Goal: Transaction & Acquisition: Purchase product/service

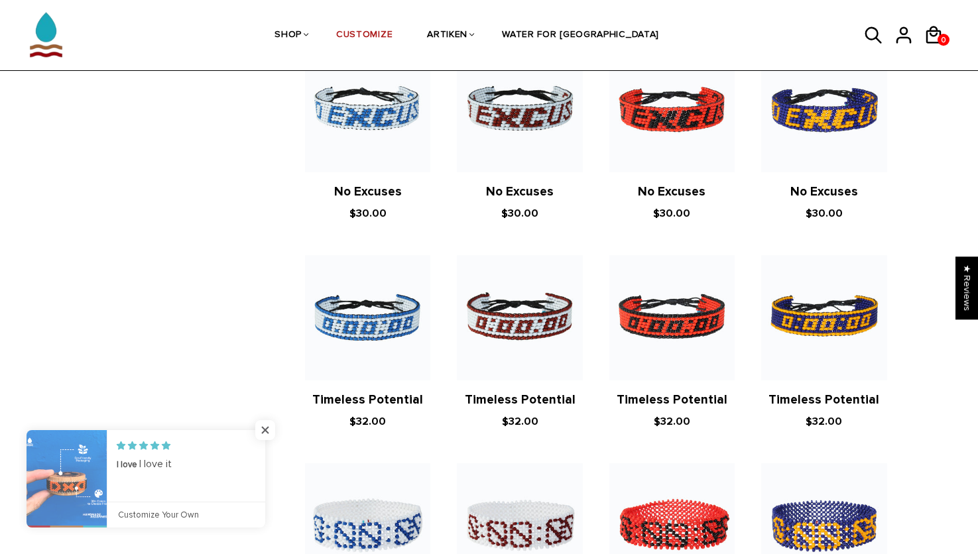
scroll to position [604, 0]
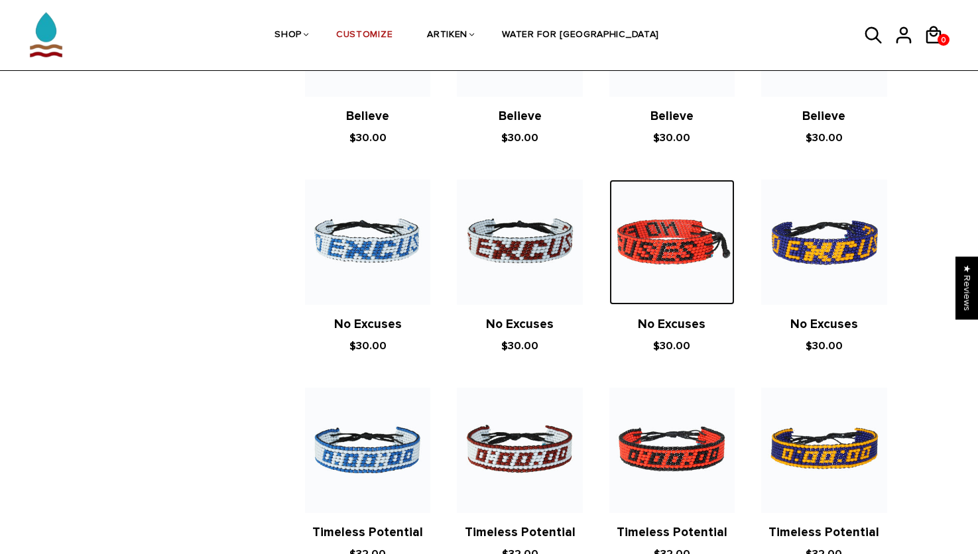
click at [679, 248] on img at bounding box center [671, 242] width 125 height 125
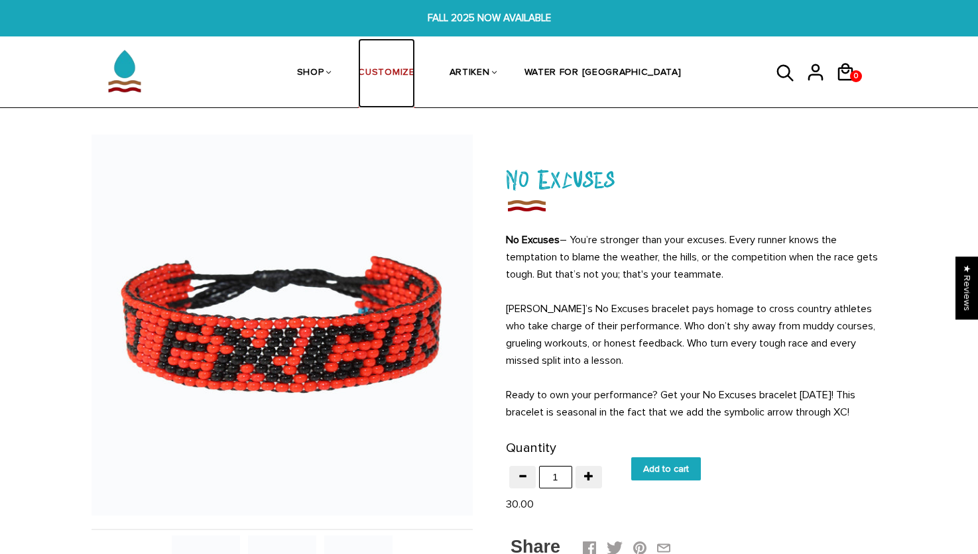
click at [414, 72] on link "CUSTOMIZE" at bounding box center [386, 73] width 56 height 70
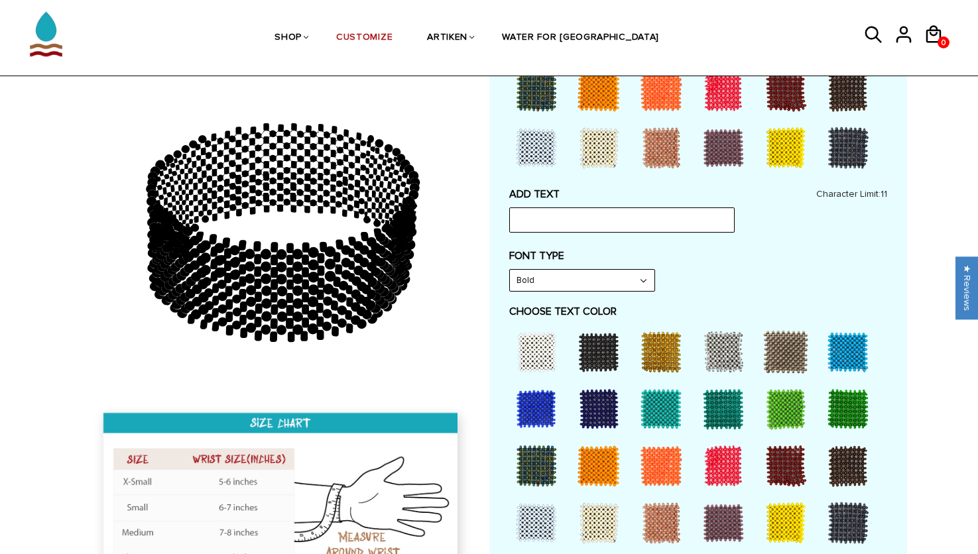
scroll to position [663, 0]
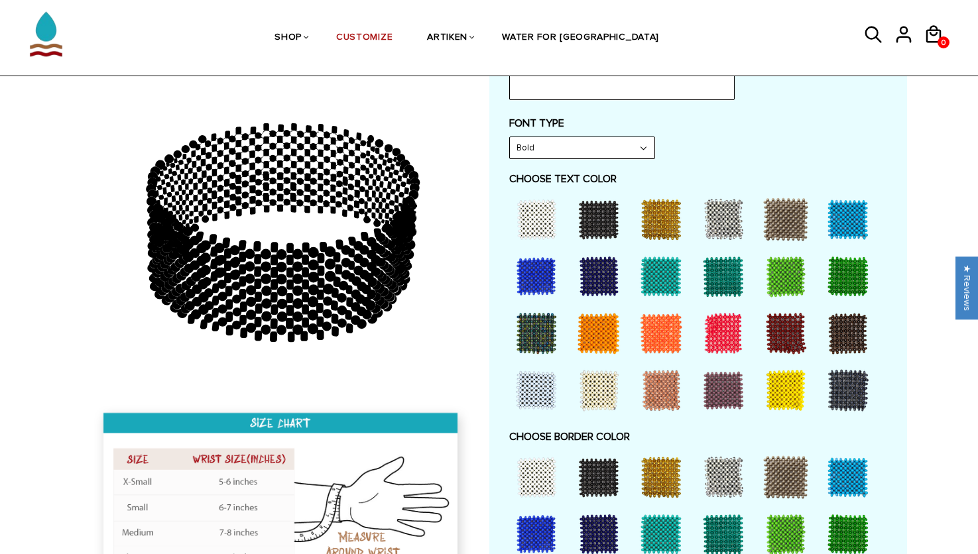
click at [198, 452] on img at bounding box center [281, 512] width 381 height 220
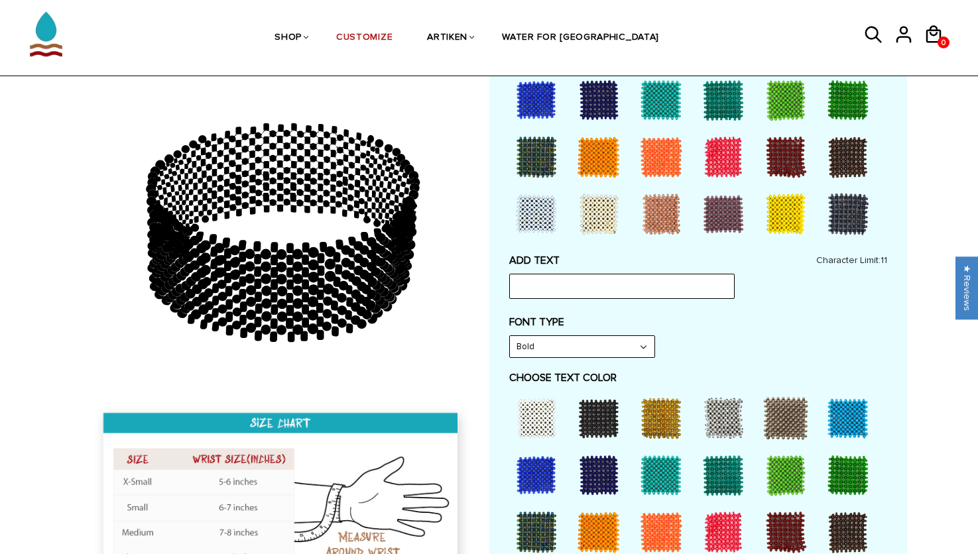
scroll to position [332, 0]
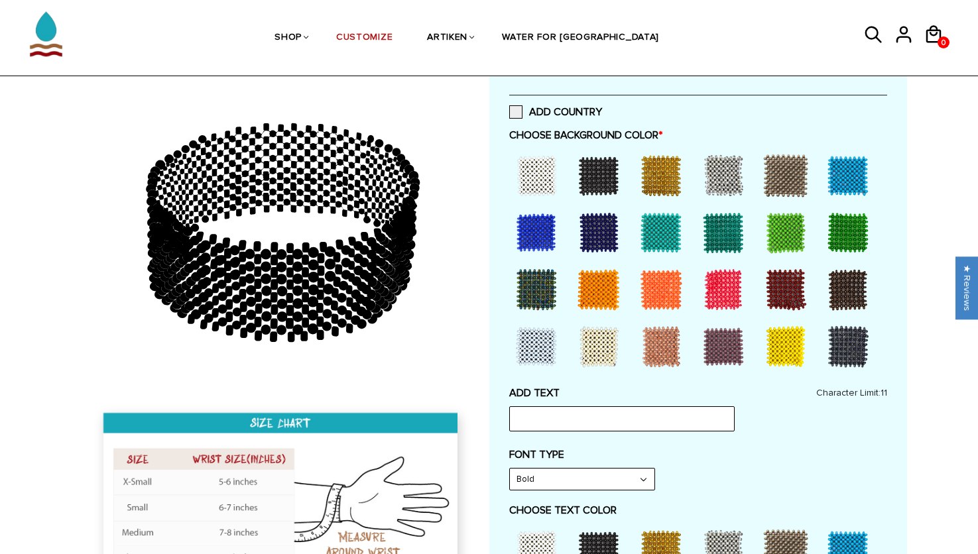
click at [566, 478] on select "Bold" at bounding box center [582, 479] width 145 height 21
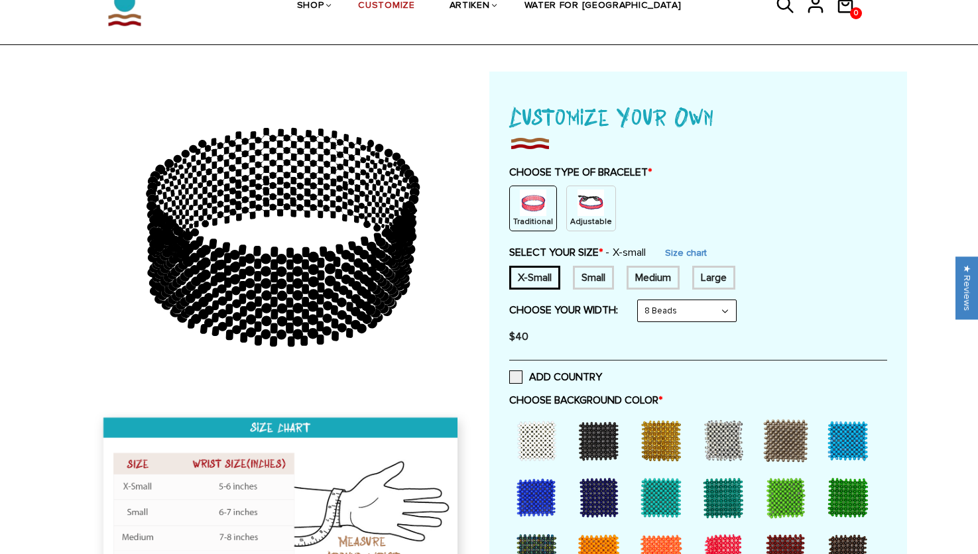
scroll to position [0, 0]
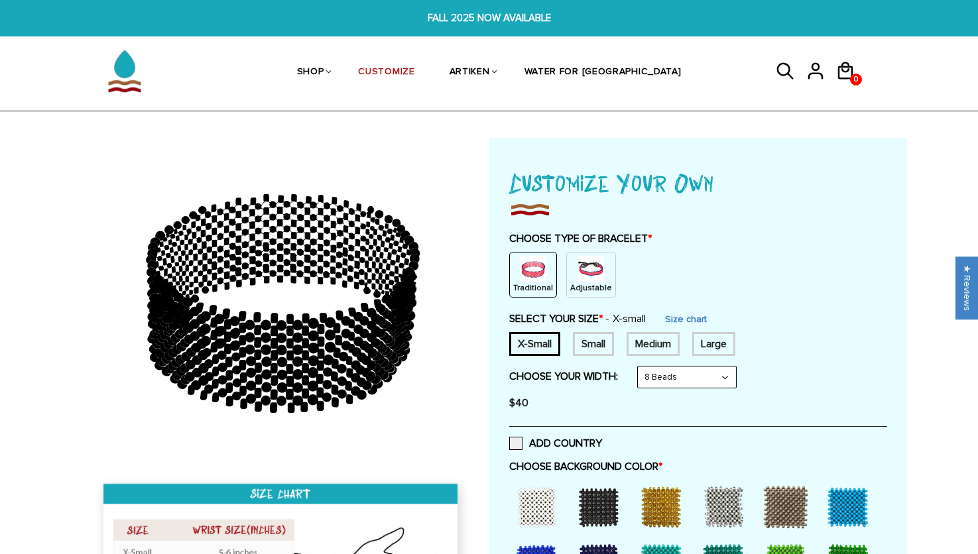
click at [719, 379] on select "8 Beads 6 Beads 10 Beads" at bounding box center [687, 377] width 98 height 21
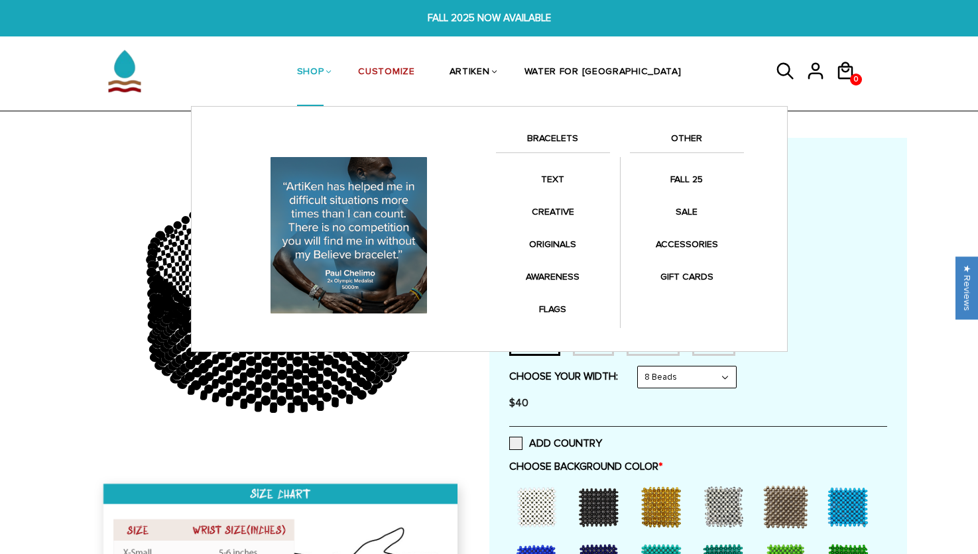
click at [324, 68] on link "SHOP" at bounding box center [310, 72] width 27 height 68
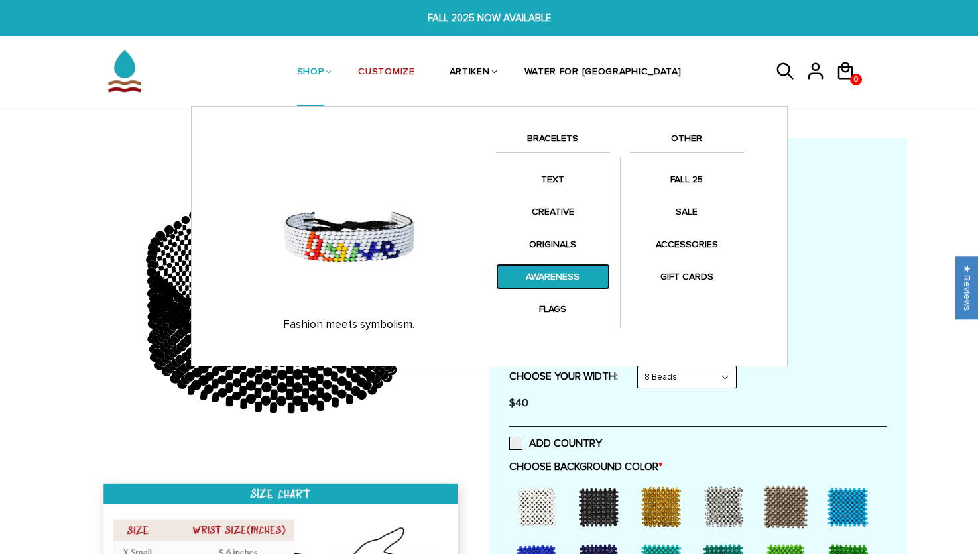
click at [561, 274] on link "AWARENESS" at bounding box center [553, 277] width 114 height 26
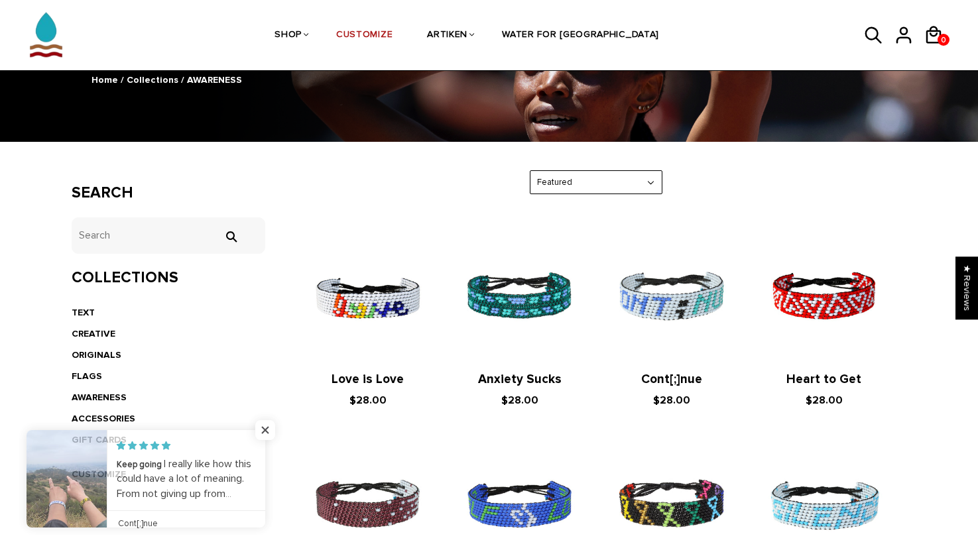
scroll to position [199, 0]
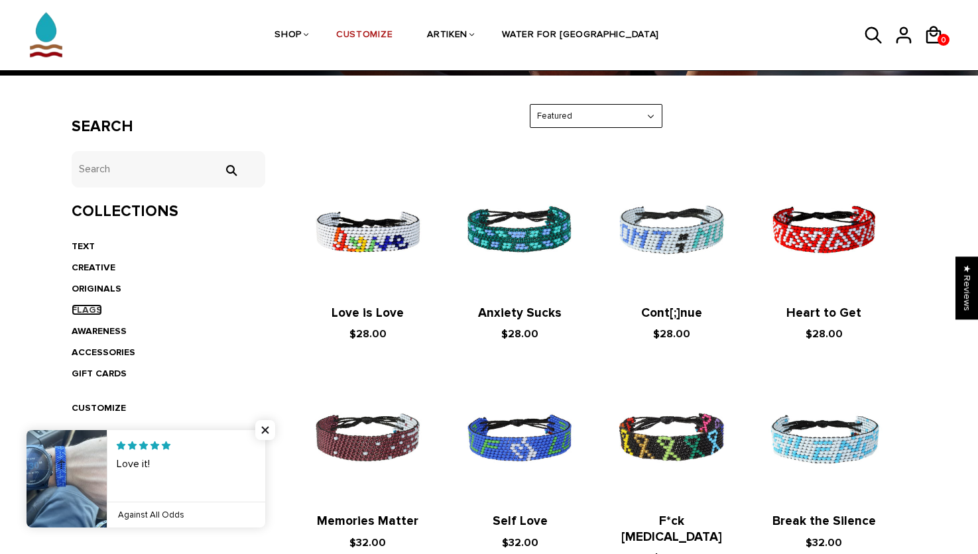
click at [86, 305] on link "FLAGS" at bounding box center [87, 309] width 30 height 11
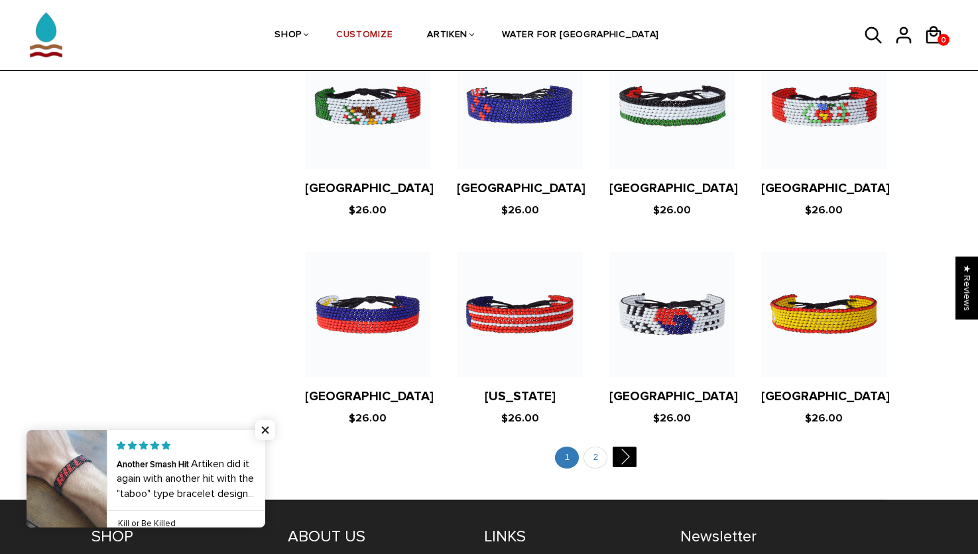
scroll to position [2578, 0]
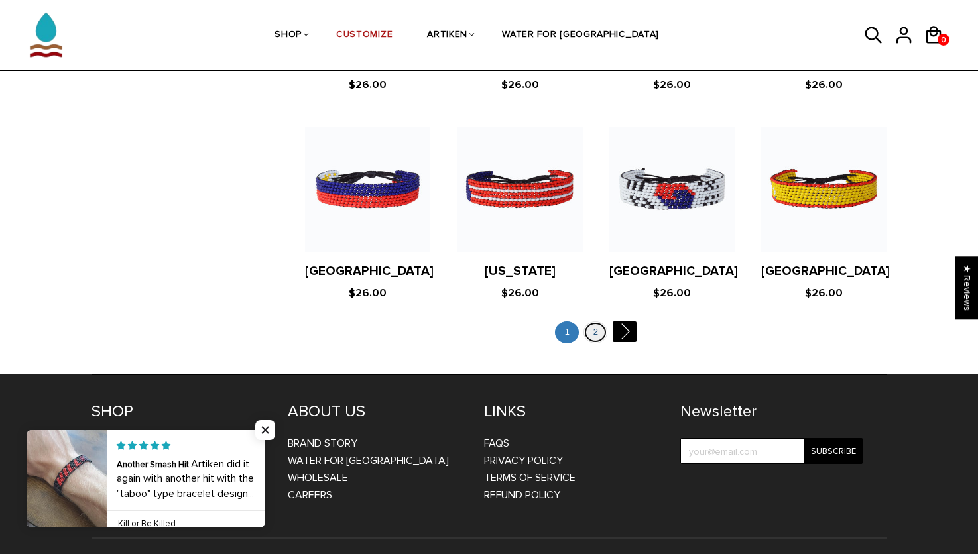
click at [595, 322] on link "2" at bounding box center [595, 333] width 24 height 22
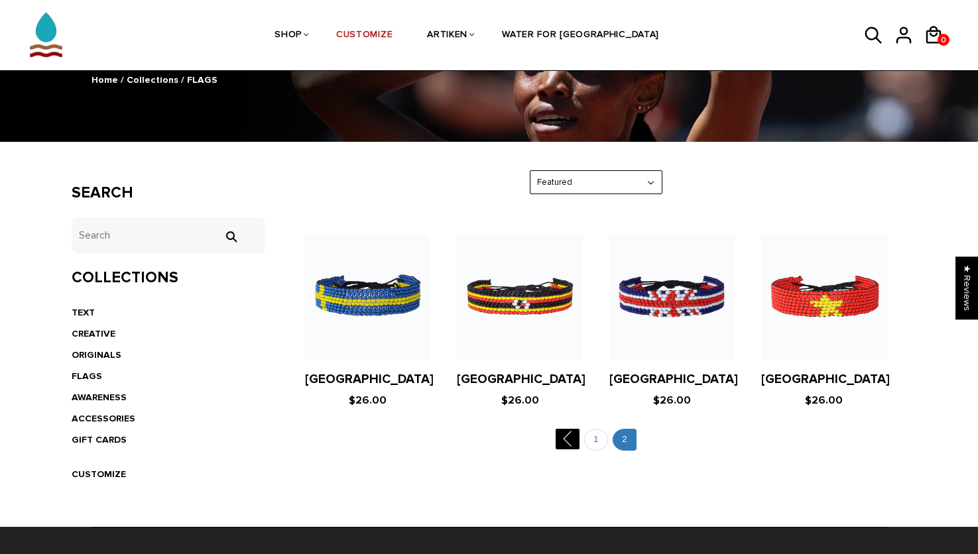
scroll to position [199, 0]
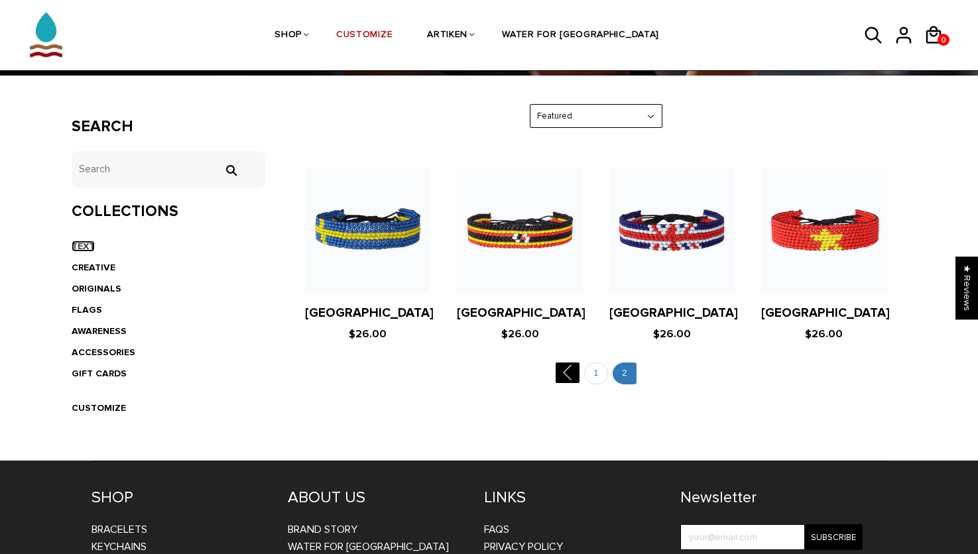
click at [82, 244] on link "TEXT" at bounding box center [83, 246] width 23 height 11
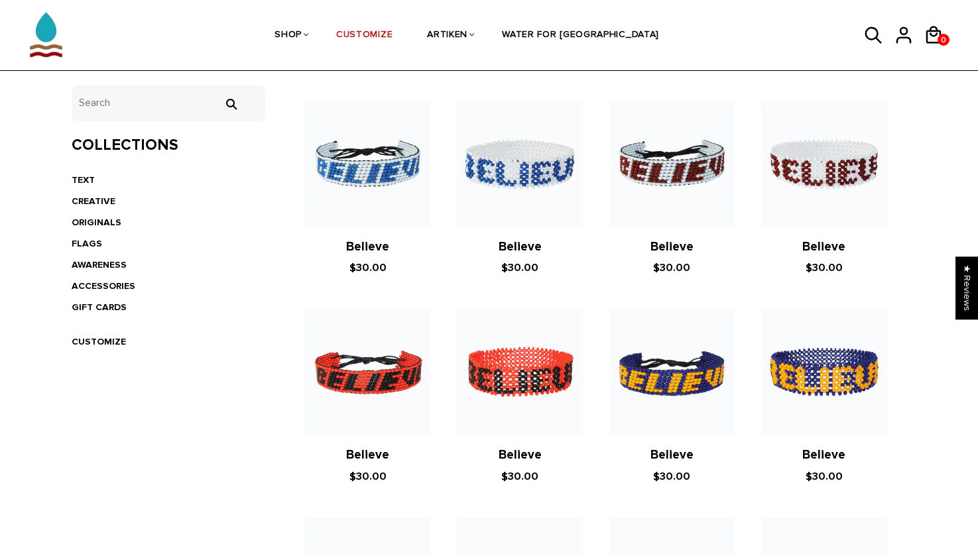
scroll to position [133, 0]
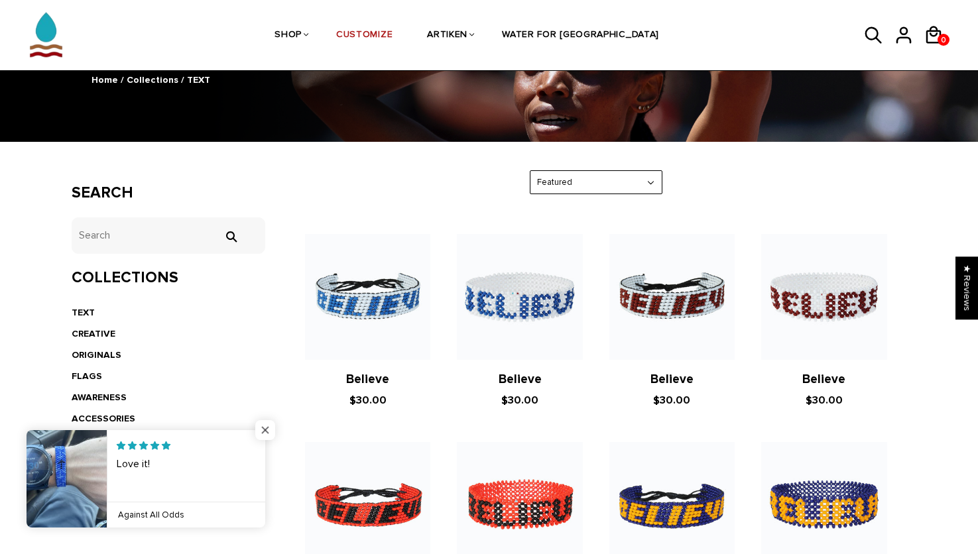
click at [266, 427] on span "Close popup widget" at bounding box center [265, 430] width 20 height 20
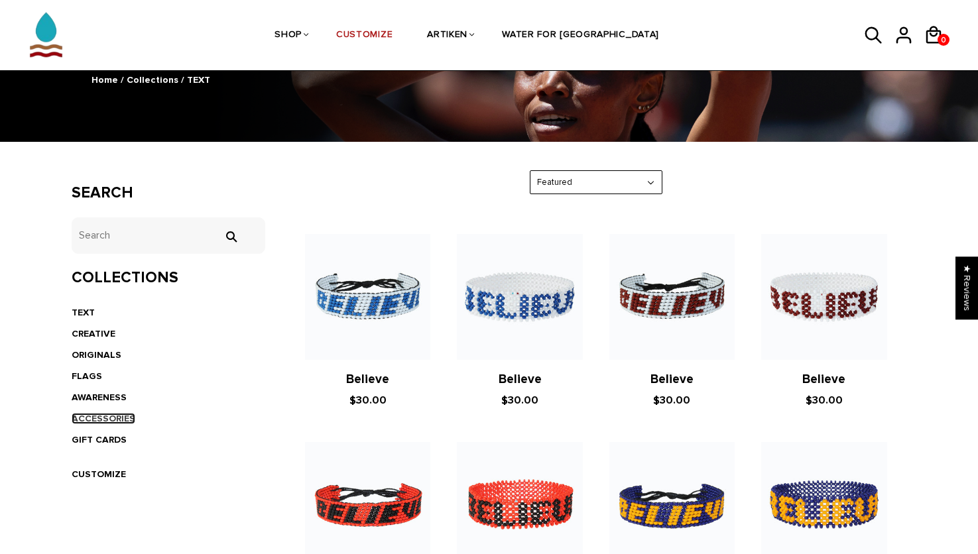
click at [110, 420] on link "ACCESSORIES" at bounding box center [104, 418] width 64 height 11
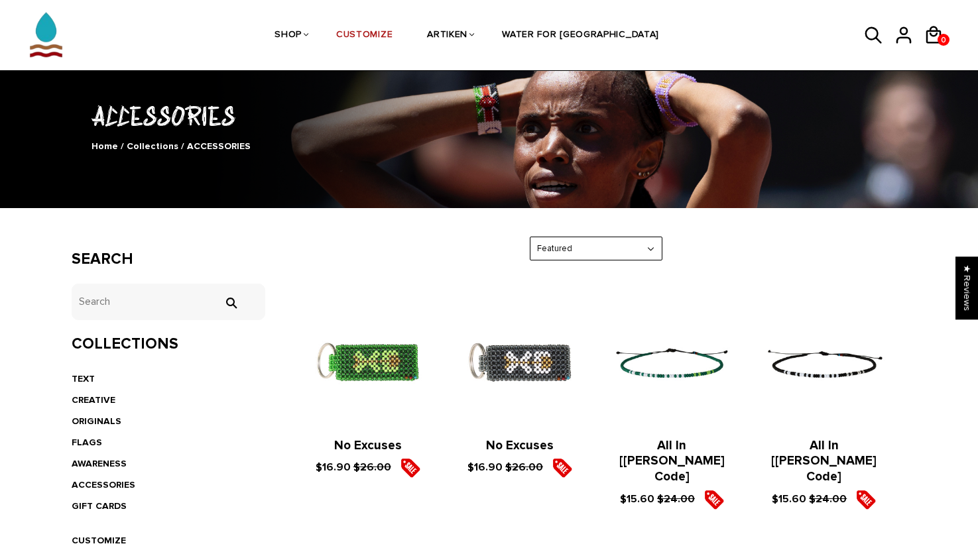
scroll to position [133, 0]
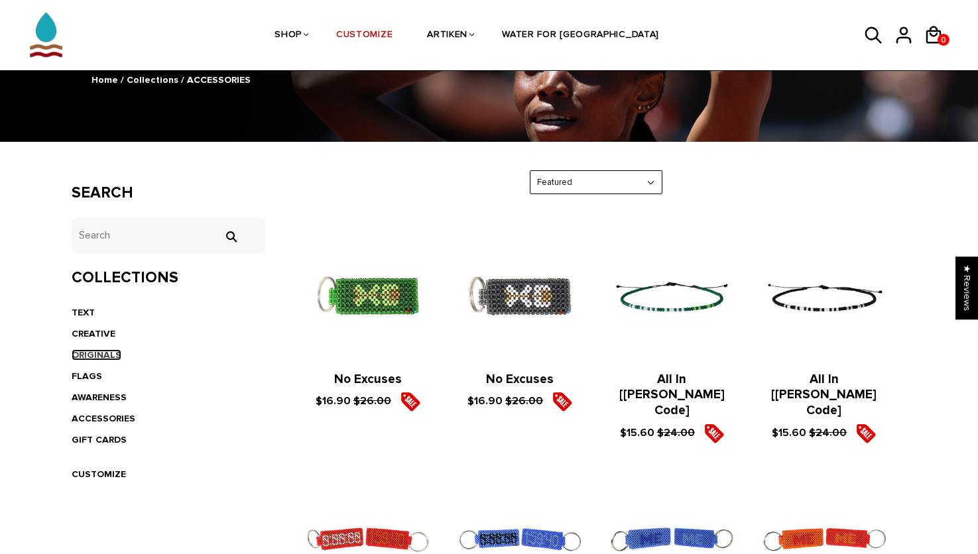
click at [95, 356] on link "ORIGINALS" at bounding box center [97, 354] width 50 height 11
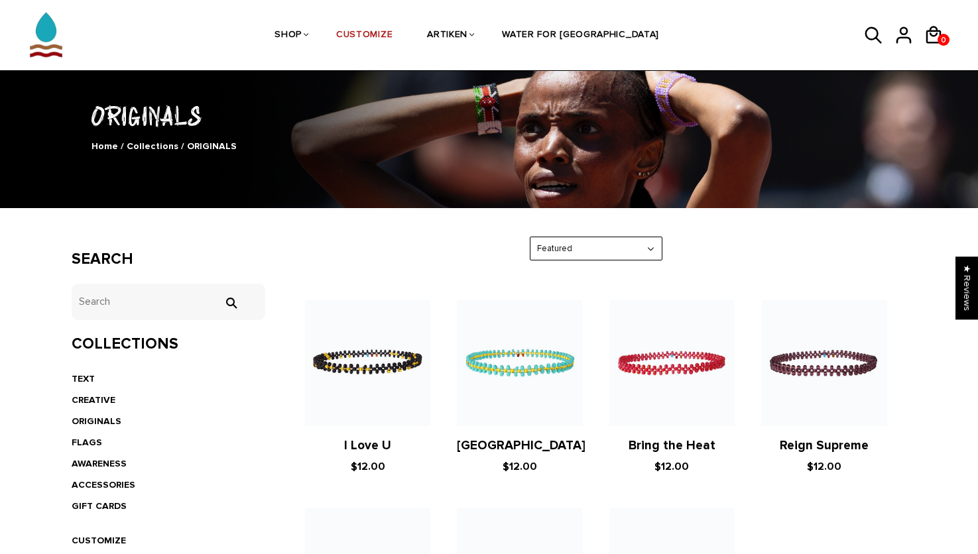
scroll to position [199, 0]
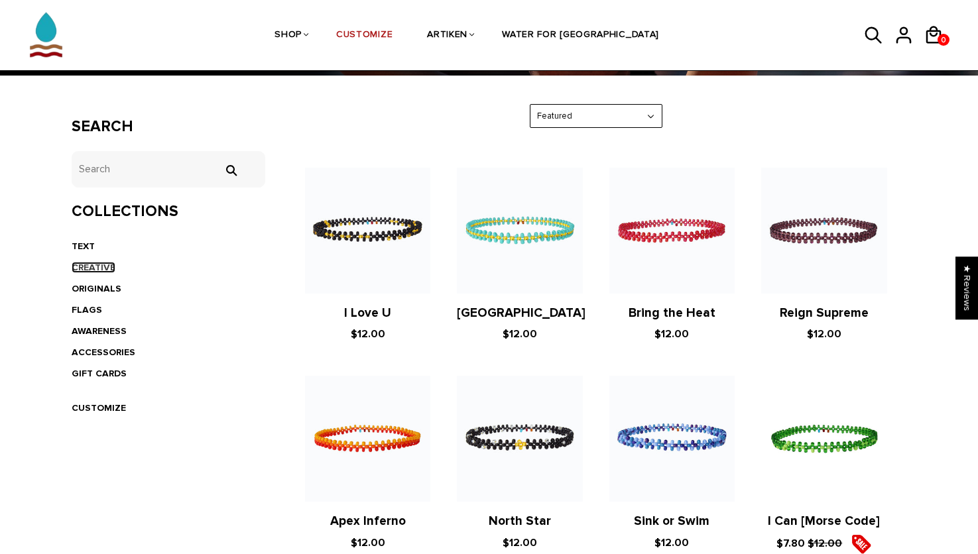
click at [90, 264] on link "CREATIVE" at bounding box center [94, 267] width 44 height 11
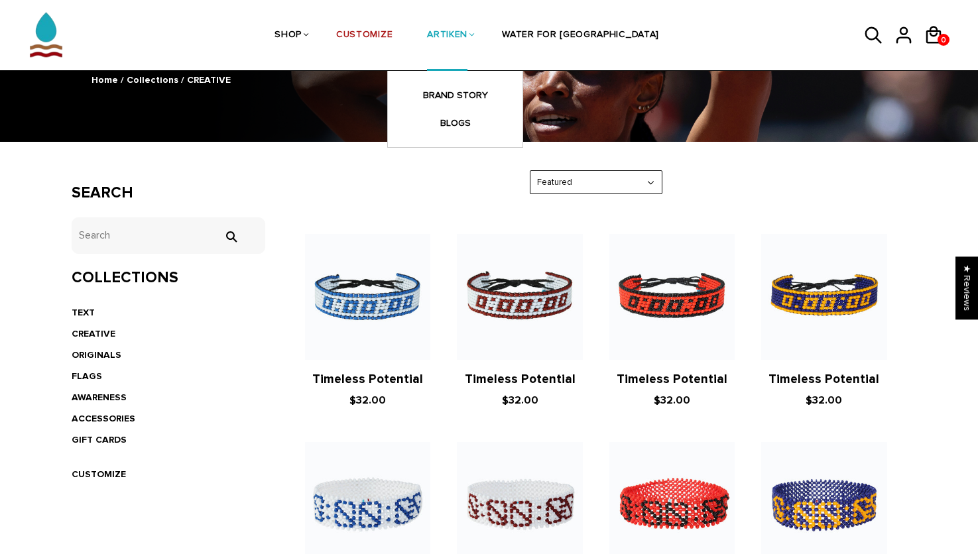
scroll to position [199, 0]
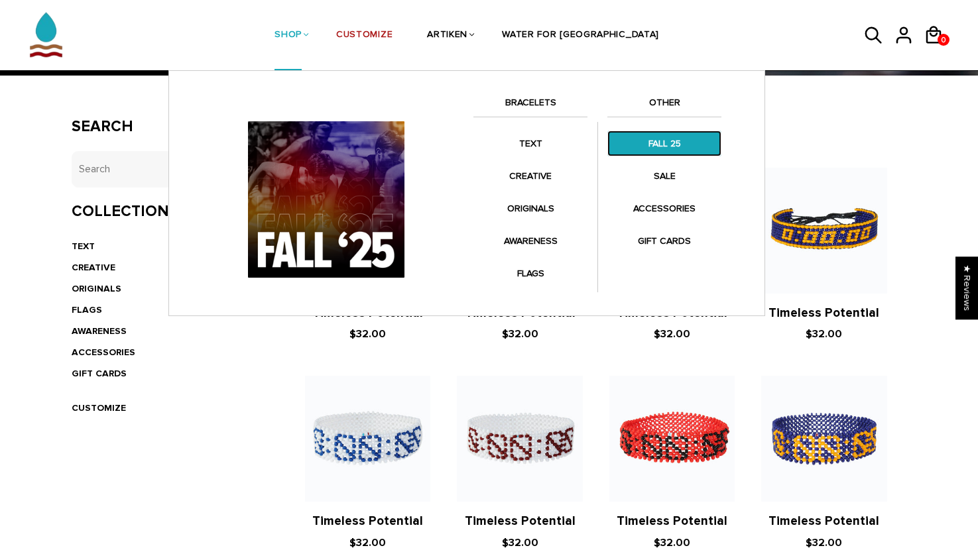
click at [663, 139] on link "FALL 25" at bounding box center [664, 144] width 114 height 26
